Goal: Task Accomplishment & Management: Use online tool/utility

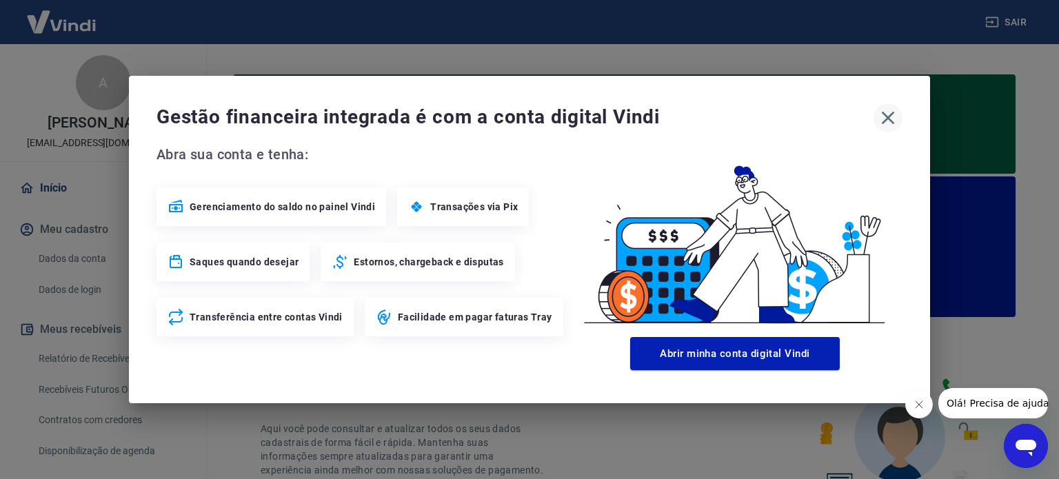
click at [891, 110] on icon "button" at bounding box center [888, 118] width 22 height 22
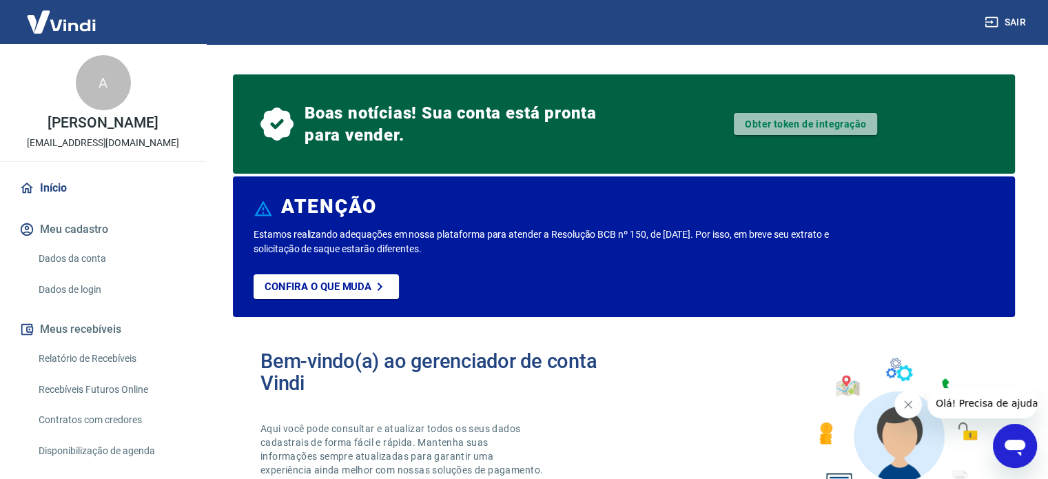
click at [783, 131] on link "Obter token de integração" at bounding box center [805, 124] width 143 height 22
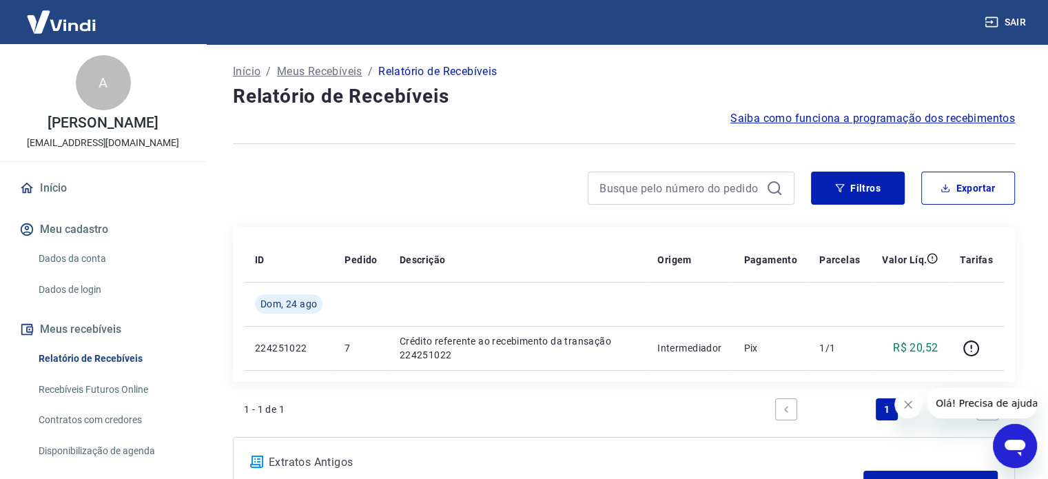
scroll to position [116, 0]
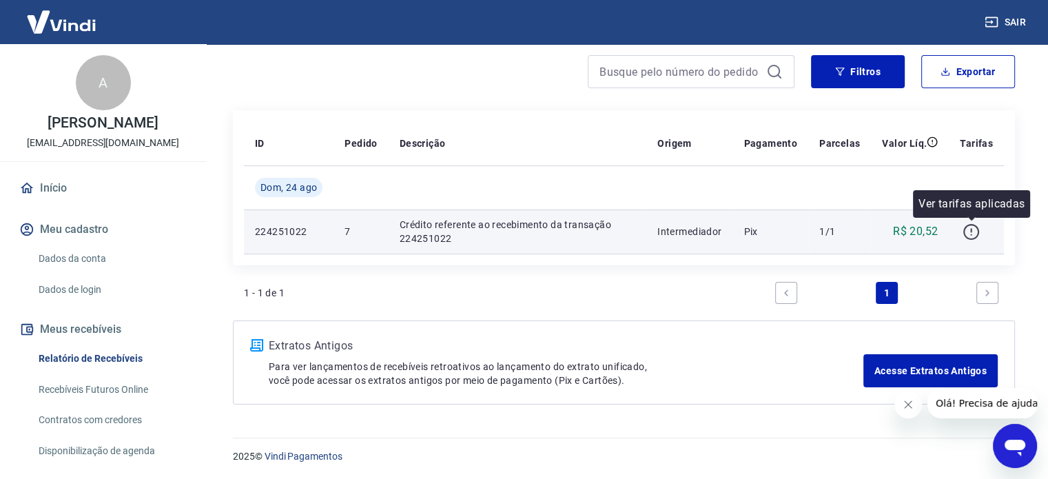
click at [975, 234] on icon "button" at bounding box center [971, 231] width 17 height 17
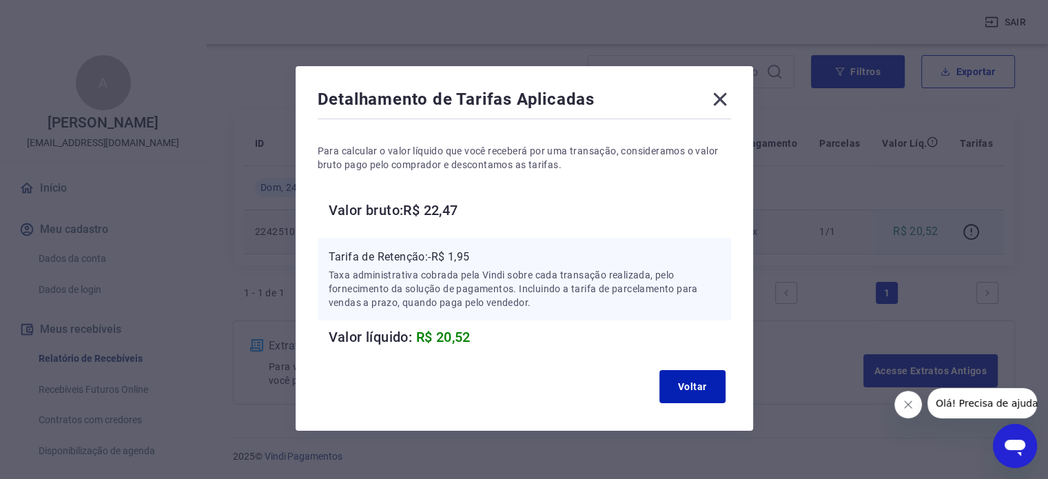
click at [722, 93] on icon at bounding box center [720, 99] width 22 height 22
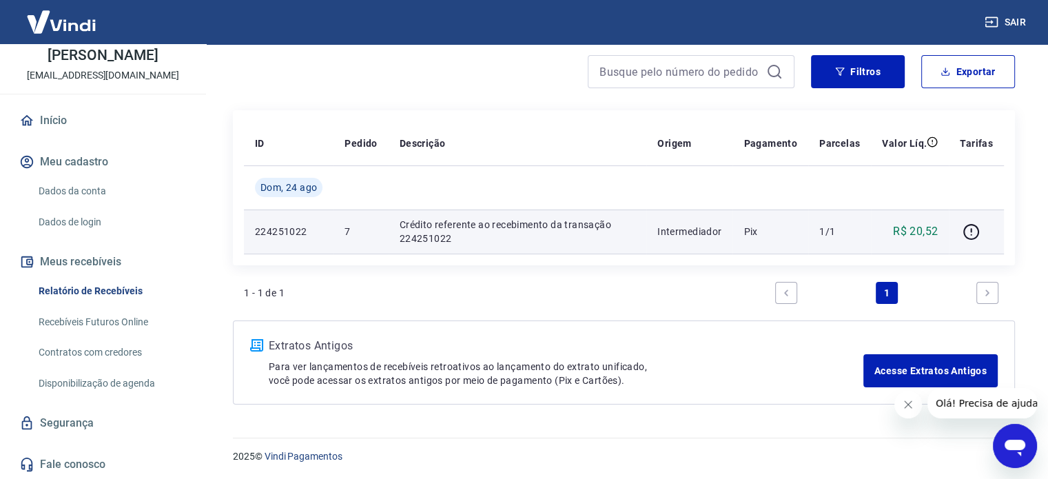
scroll to position [0, 0]
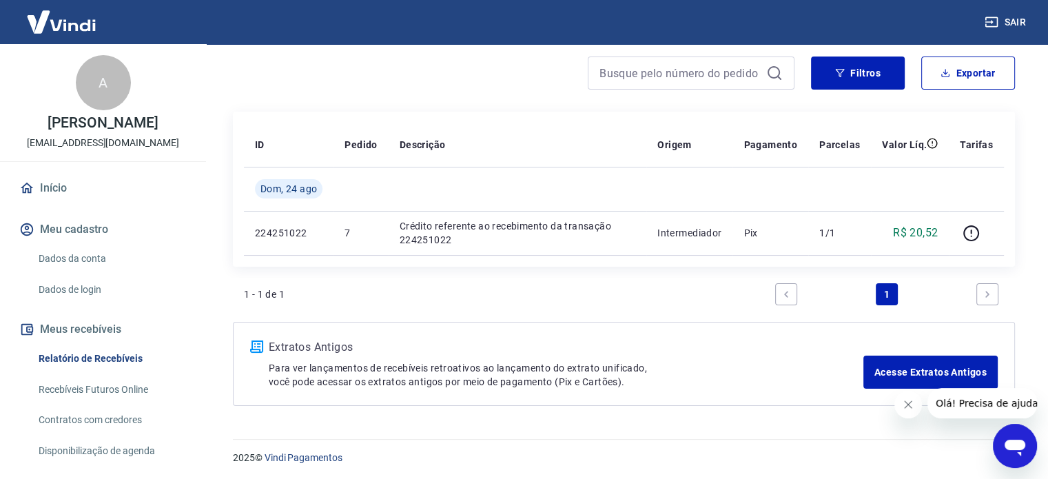
scroll to position [116, 0]
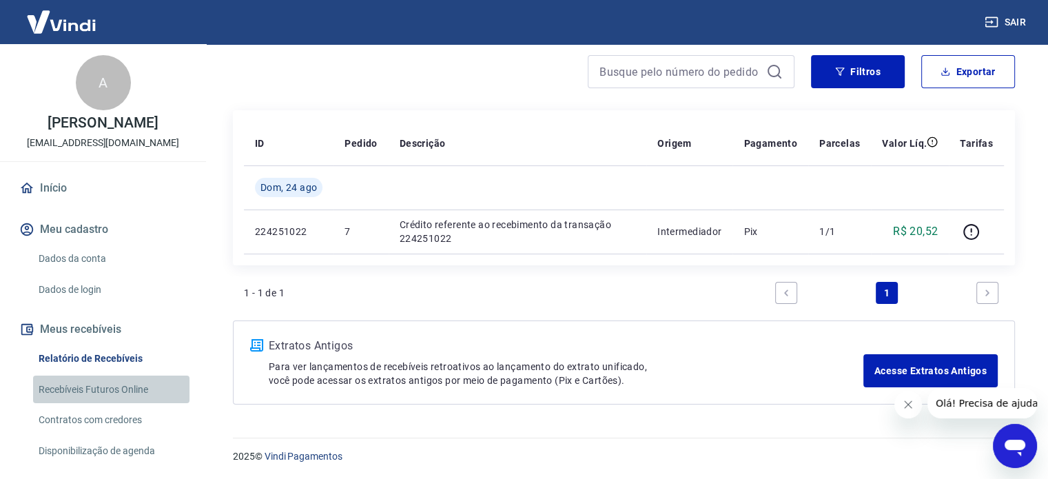
click at [132, 395] on link "Recebíveis Futuros Online" at bounding box center [111, 390] width 156 height 28
